Goal: Task Accomplishment & Management: Complete application form

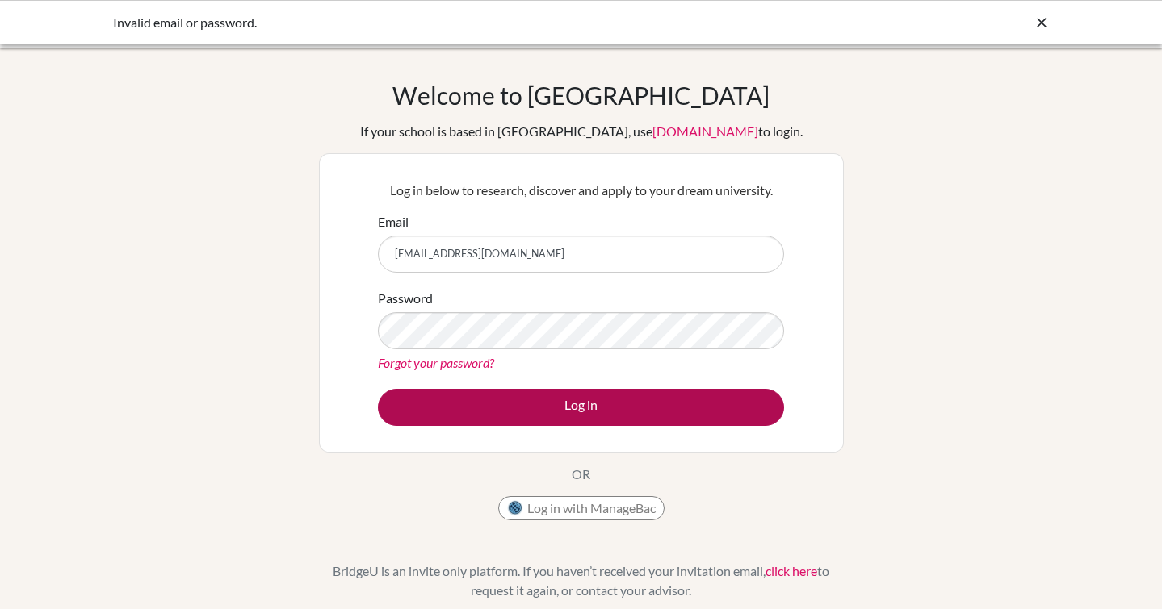
click at [559, 425] on button "Log in" at bounding box center [581, 407] width 406 height 37
click at [539, 406] on button "Log in" at bounding box center [581, 407] width 406 height 37
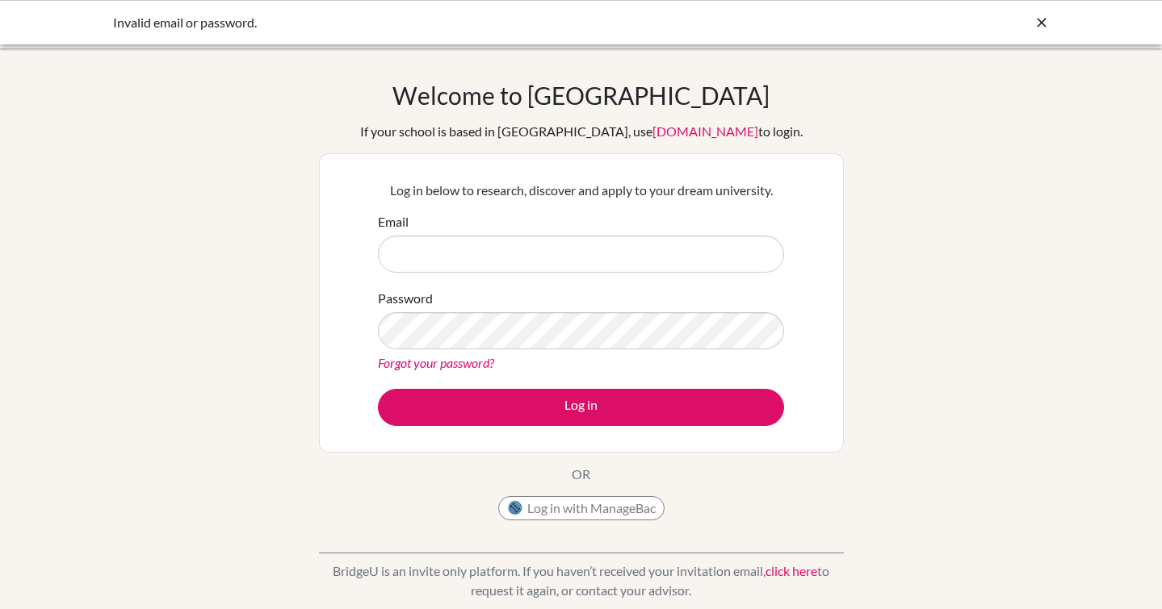
click at [314, 443] on div "Welcome to BridgeU If your school is based in China, use app.bridge-u.com.cn to…" at bounding box center [581, 345] width 1162 height 528
click at [519, 256] on input "Email" at bounding box center [581, 254] width 406 height 37
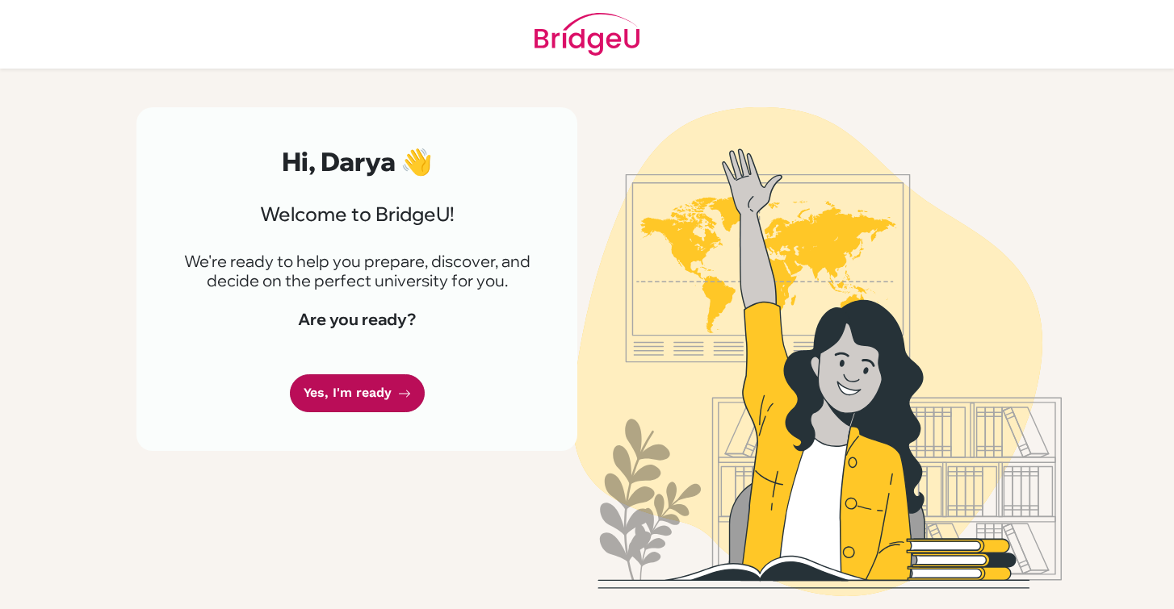
click at [383, 395] on link "Yes, I'm ready" at bounding box center [357, 394] width 135 height 38
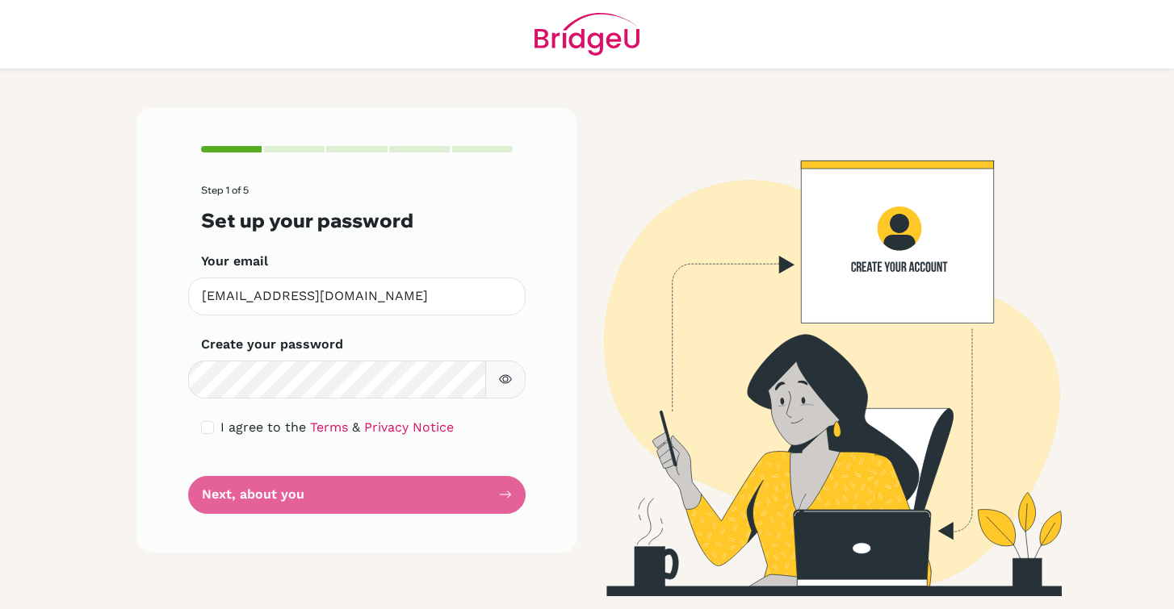
click at [504, 381] on icon "button" at bounding box center [505, 379] width 13 height 13
click at [205, 429] on input "checkbox" at bounding box center [207, 427] width 13 height 13
checkbox input "true"
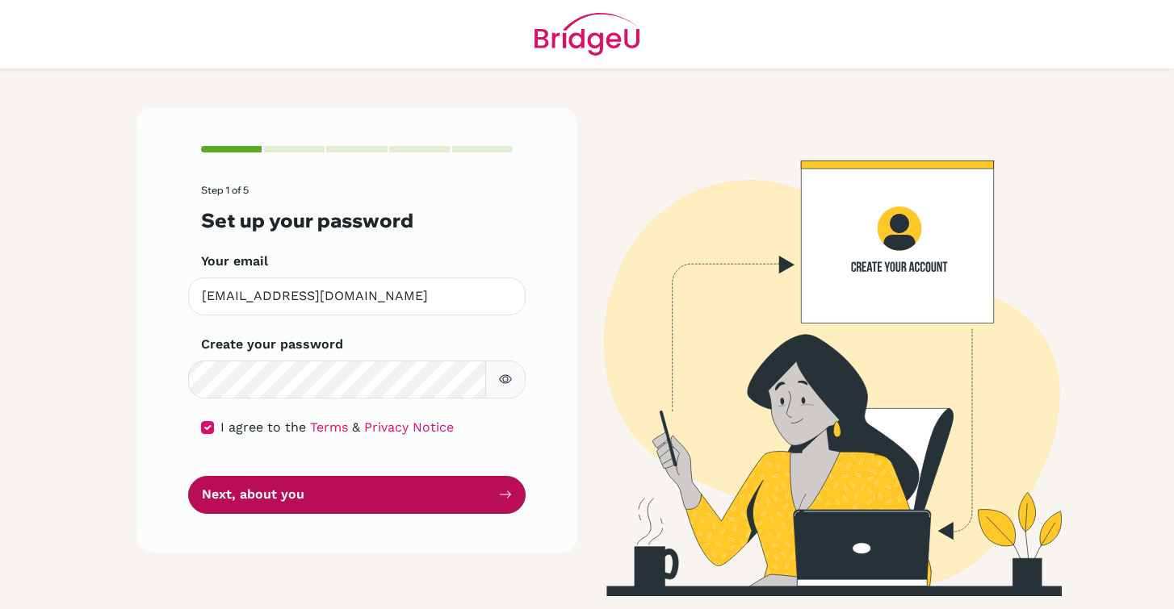
click at [301, 505] on button "Next, about you" at bounding box center [356, 495] width 337 height 38
